Goal: Check status: Check status

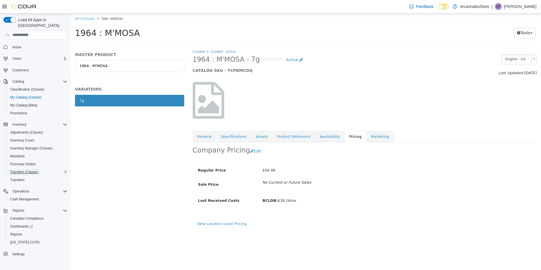
click at [23, 170] on span "Transfers (Classic)" at bounding box center [24, 172] width 28 height 5
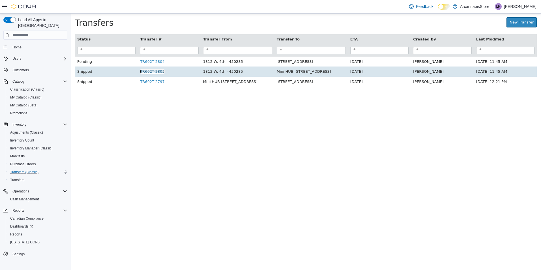
click at [154, 71] on link "TR602T-2803" at bounding box center [152, 71] width 24 height 4
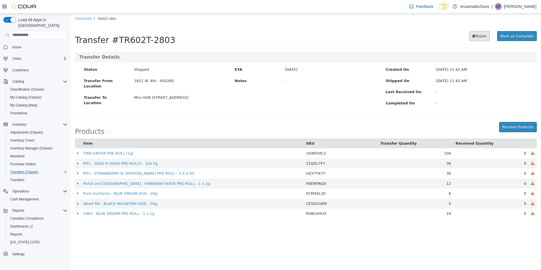
click at [482, 40] on button "Tools" at bounding box center [479, 36] width 21 height 10
click at [477, 46] on span "PDF Download" at bounding box center [465, 46] width 29 height 5
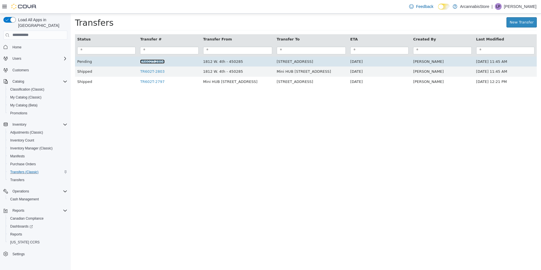
click at [160, 61] on link "TR602T-2804" at bounding box center [152, 61] width 24 height 4
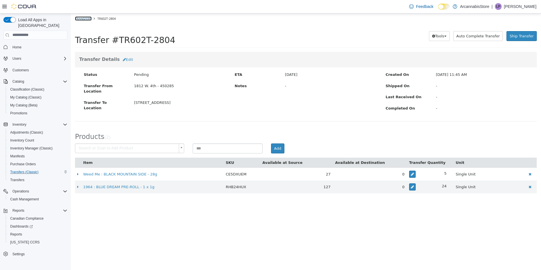
drag, startPoint x: 71, startPoint y: 14, endPoint x: 77, endPoint y: 20, distance: 8.4
click at [77, 20] on link "Transfers" at bounding box center [83, 18] width 17 height 4
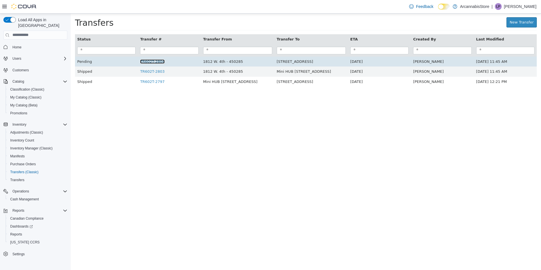
click at [156, 62] on link "TR602T-2804" at bounding box center [152, 61] width 24 height 4
click at [149, 61] on link "TR602T-2804" at bounding box center [152, 61] width 24 height 4
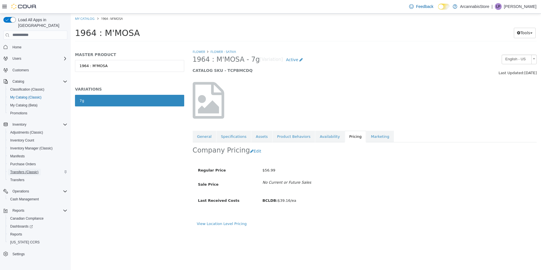
click at [16, 170] on span "Transfers (Classic)" at bounding box center [24, 172] width 28 height 5
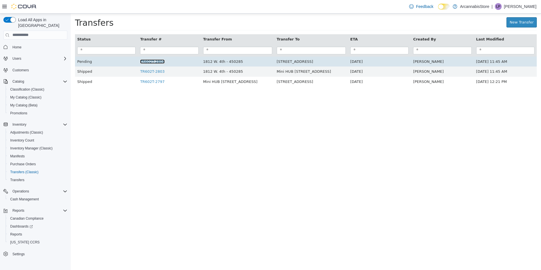
click at [147, 63] on link "TR602T-2804" at bounding box center [152, 61] width 24 height 4
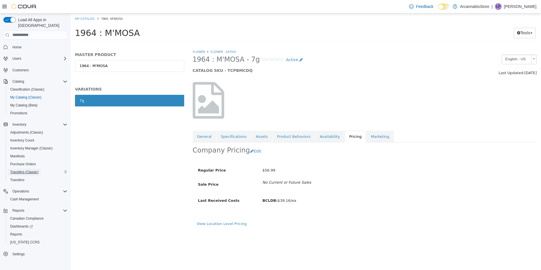
click at [24, 170] on span "Transfers (Classic)" at bounding box center [24, 172] width 28 height 5
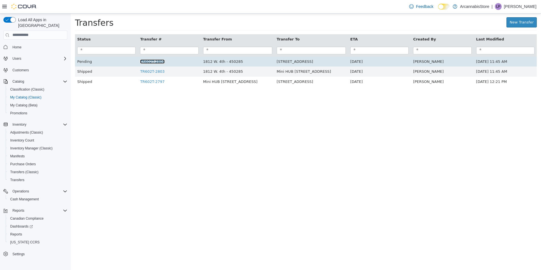
click at [153, 63] on link "TR602T-2804" at bounding box center [152, 61] width 24 height 4
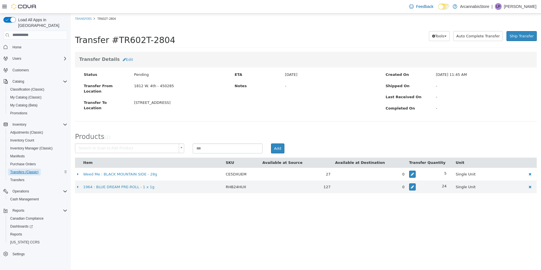
click at [30, 170] on span "Transfers (Classic)" at bounding box center [24, 172] width 28 height 5
click at [26, 170] on span "Transfers (Classic)" at bounding box center [24, 172] width 28 height 5
click at [33, 169] on span "Transfers (Classic)" at bounding box center [24, 172] width 28 height 7
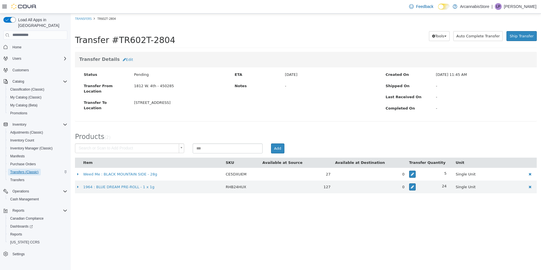
click at [33, 169] on span "Transfers (Classic)" at bounding box center [24, 172] width 28 height 7
click at [32, 170] on span "Transfers (Classic)" at bounding box center [24, 172] width 28 height 5
click at [24, 178] on span "Transfers" at bounding box center [17, 180] width 14 height 5
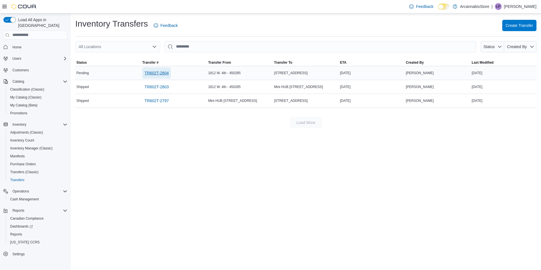
click at [168, 74] on span "TR602T-2804" at bounding box center [157, 73] width 24 height 6
click at [165, 70] on span "TR602T-2804" at bounding box center [157, 72] width 24 height 11
